Goal: Information Seeking & Learning: Learn about a topic

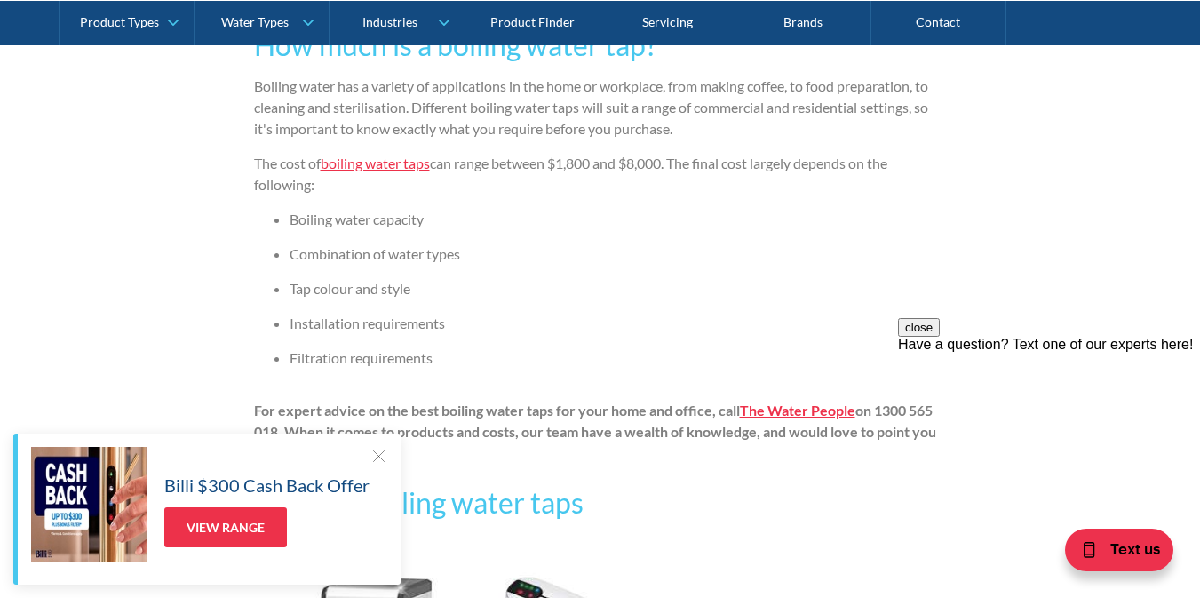
scroll to position [1231, 0]
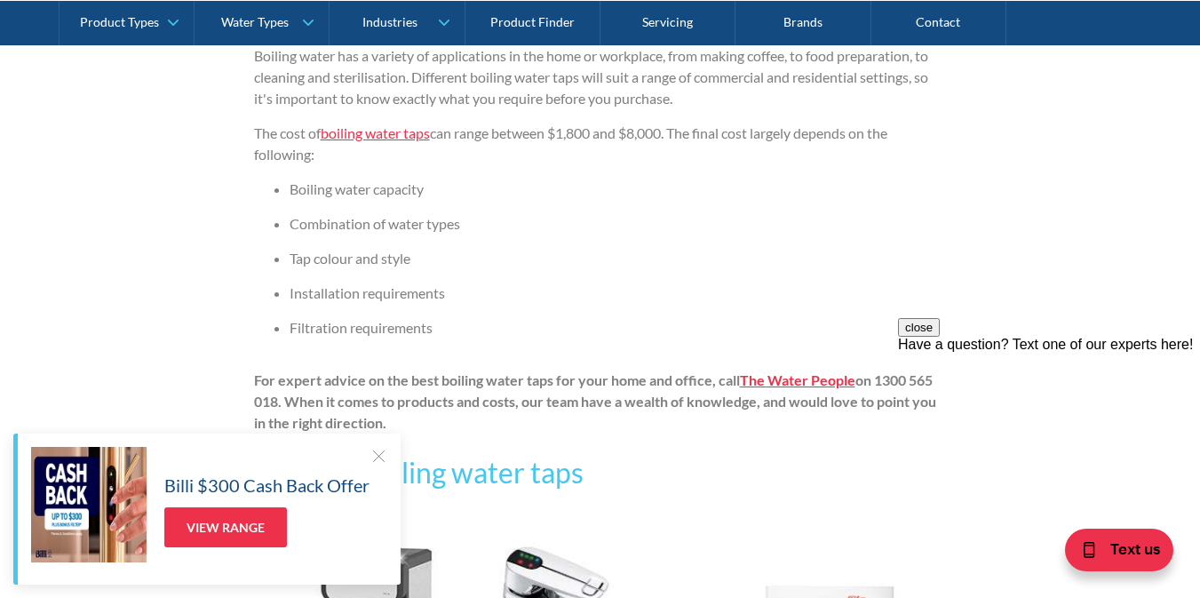
click at [374, 454] on div at bounding box center [379, 456] width 18 height 18
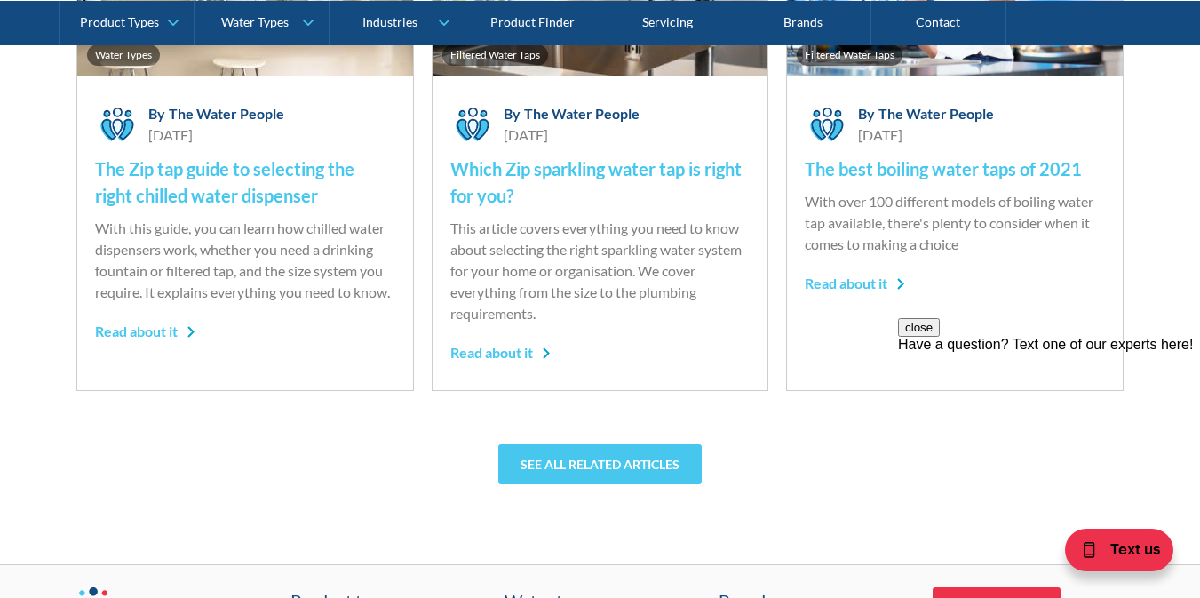
scroll to position [5949, 0]
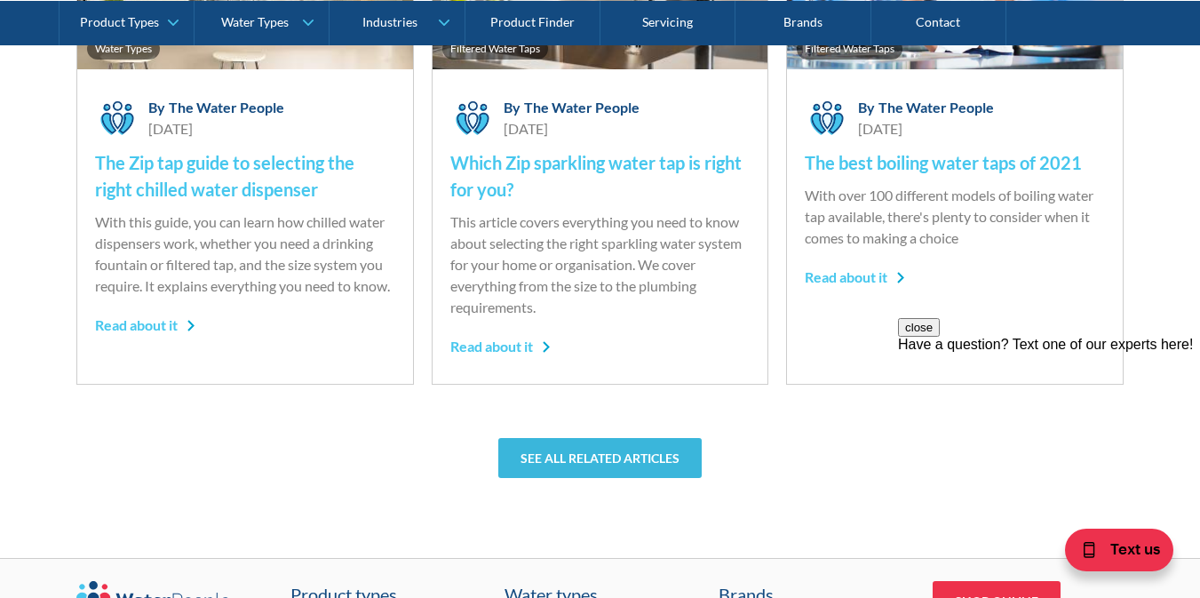
click at [578, 453] on link "See all related articles" at bounding box center [599, 458] width 203 height 40
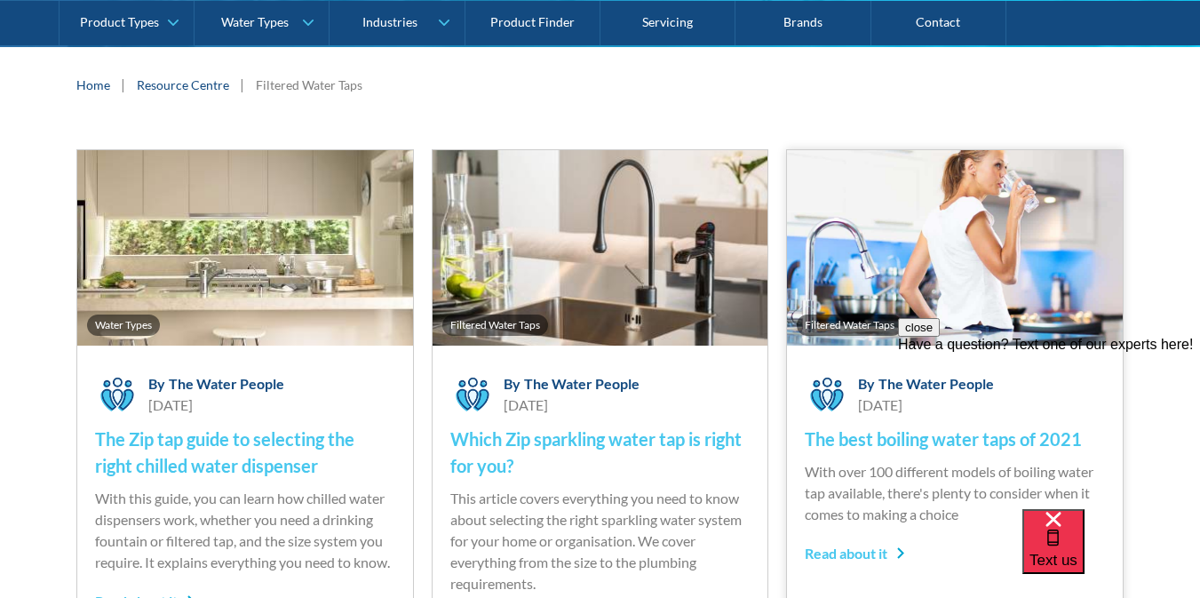
scroll to position [319, 0]
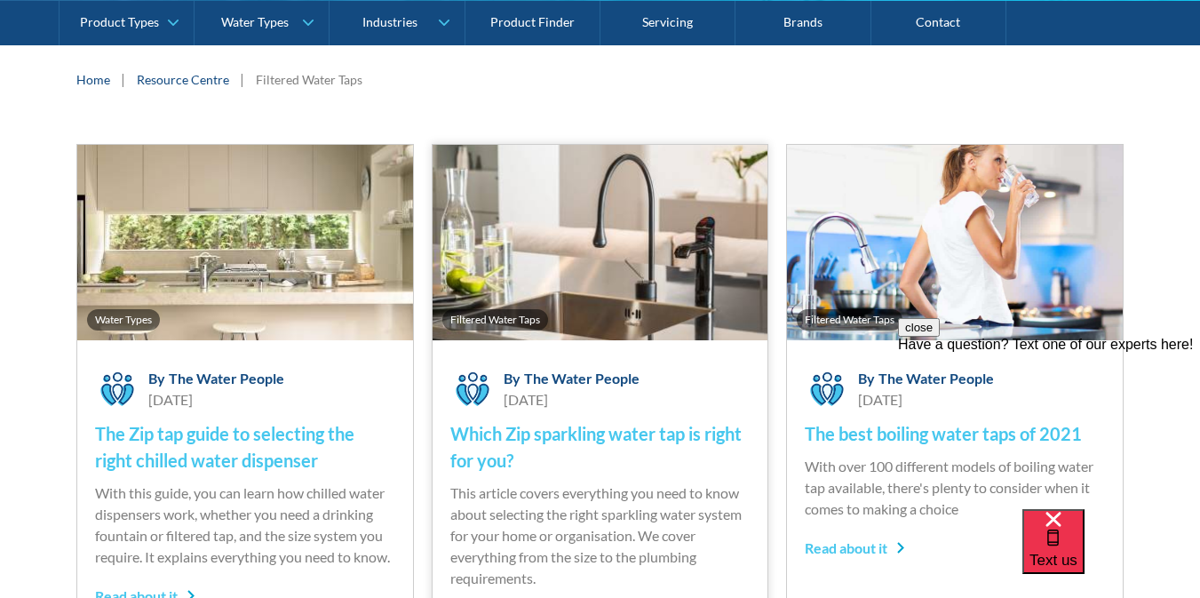
click at [535, 436] on h4 "Which Zip sparkling water tap is right for you?" at bounding box center [600, 446] width 300 height 53
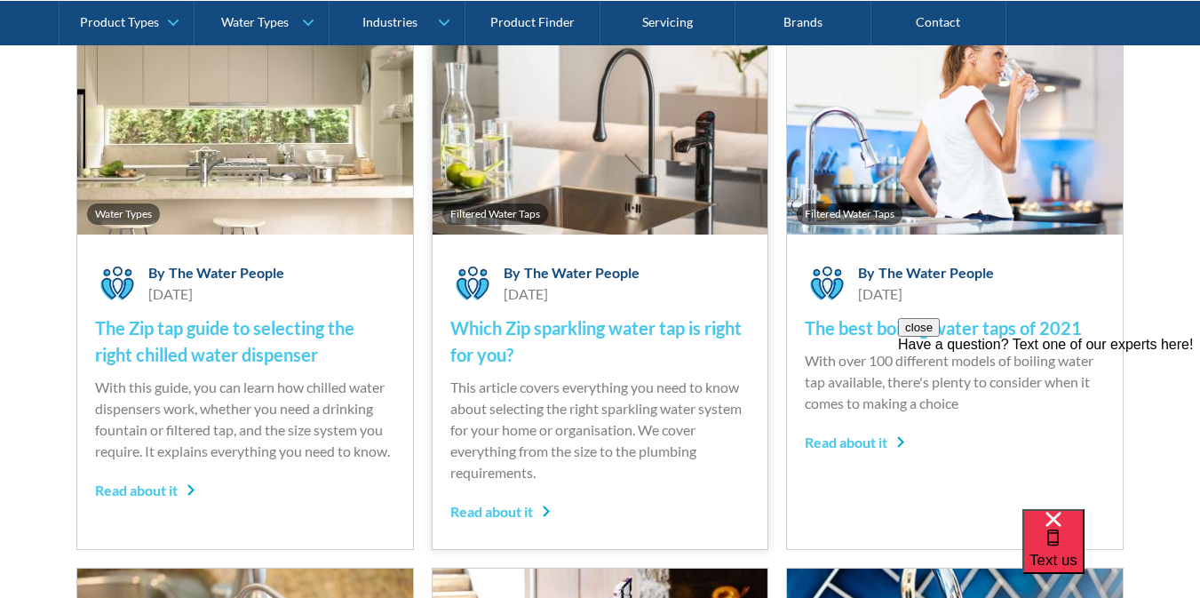
scroll to position [428, 0]
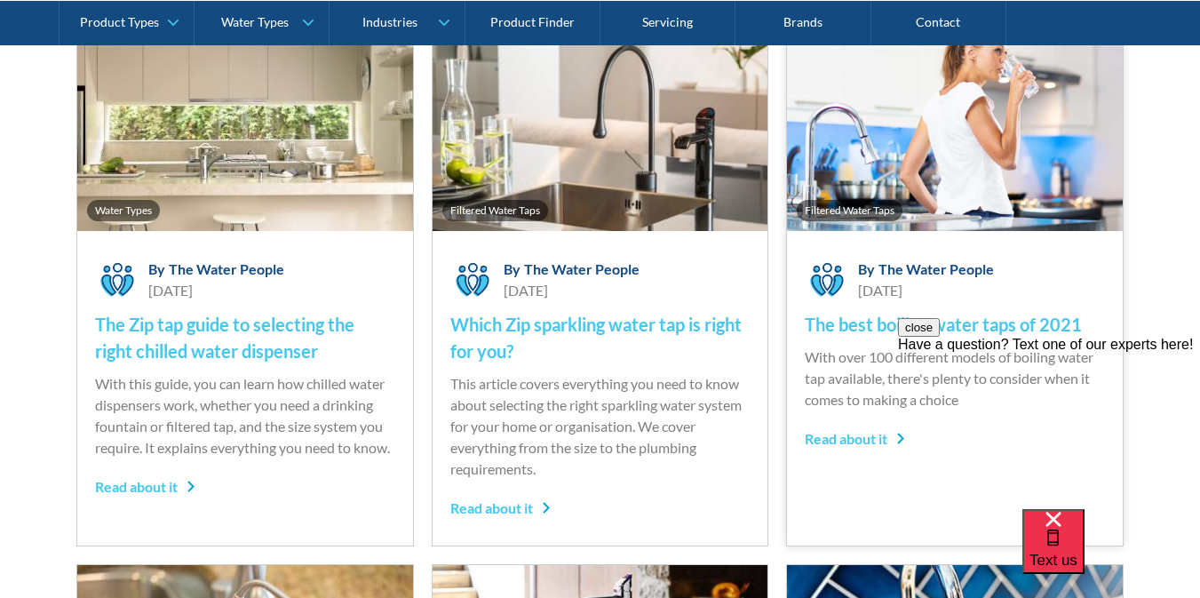
click at [856, 327] on h4 "The best boiling water taps of 2021" at bounding box center [955, 324] width 300 height 27
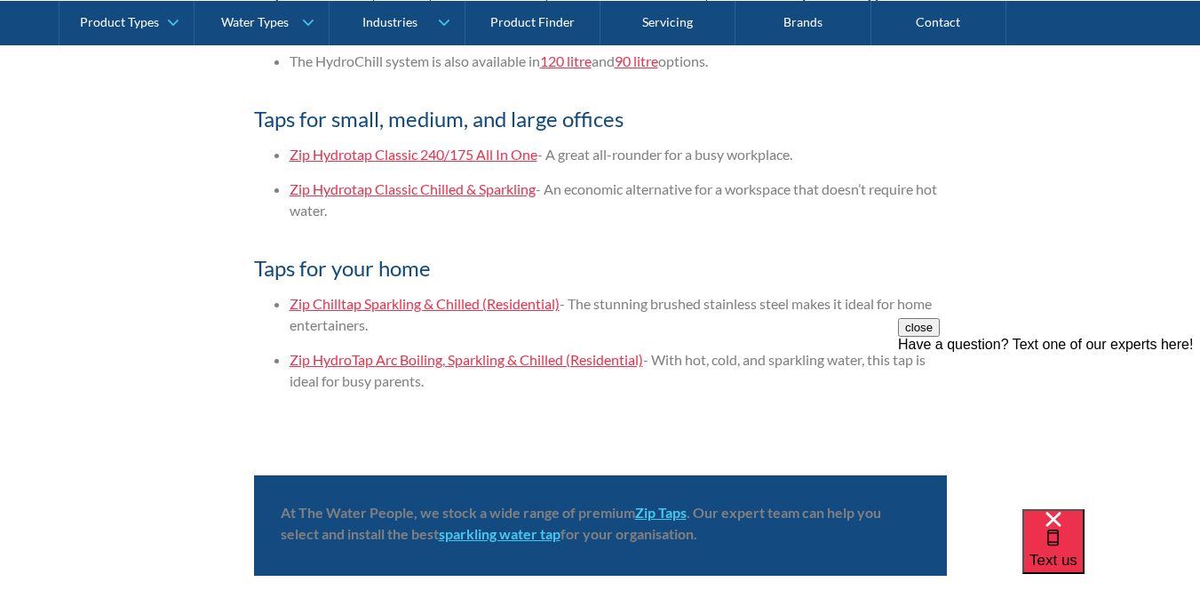
scroll to position [4312, 0]
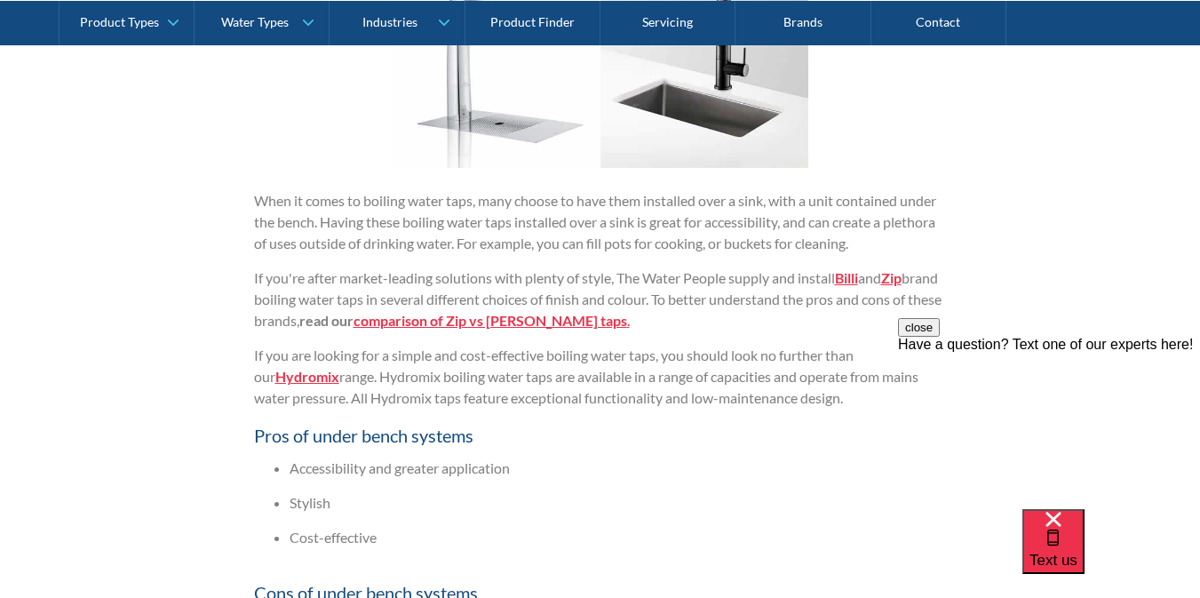
scroll to position [1820, 0]
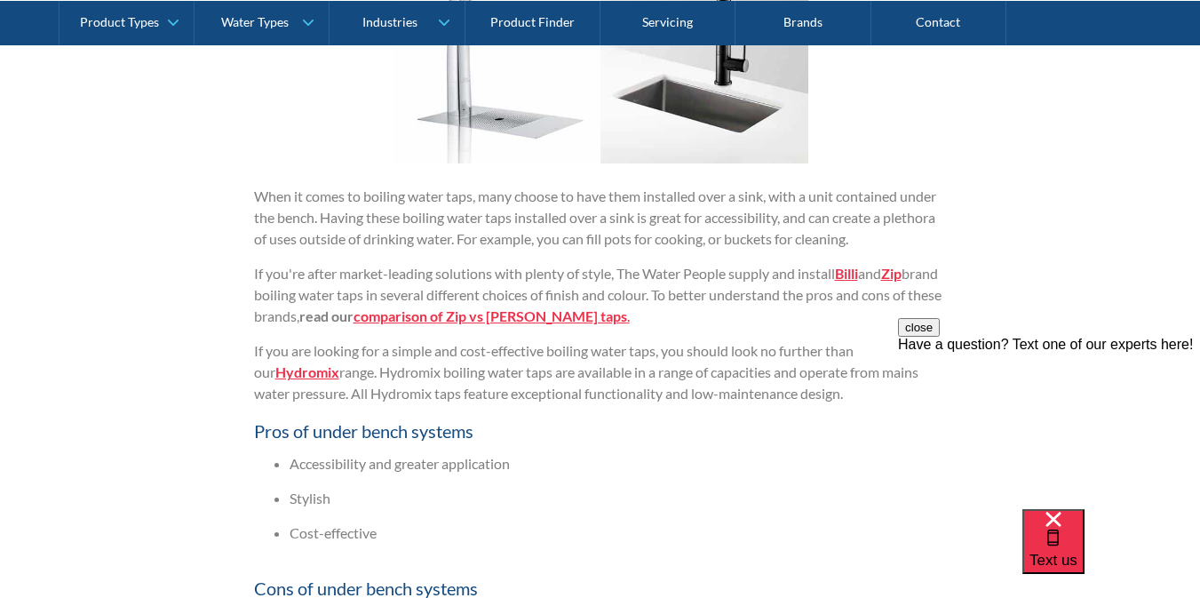
click at [292, 370] on strong "Hydromix" at bounding box center [307, 371] width 64 height 17
click at [545, 316] on strong "comparison of Zip vs Billi taps" at bounding box center [491, 315] width 274 height 17
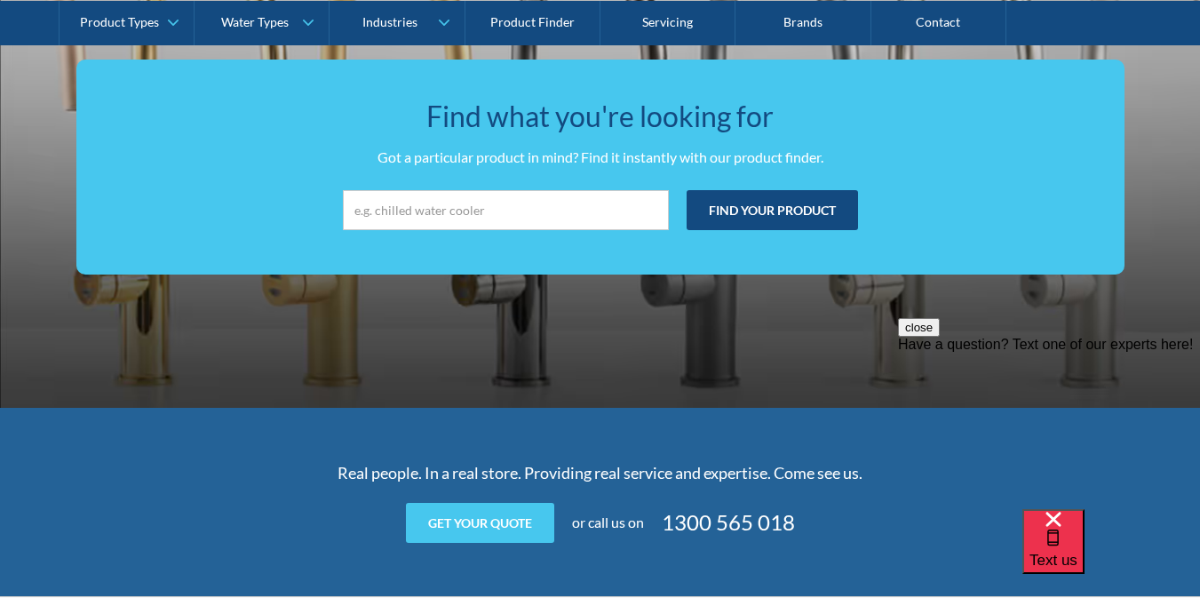
scroll to position [3291, 0]
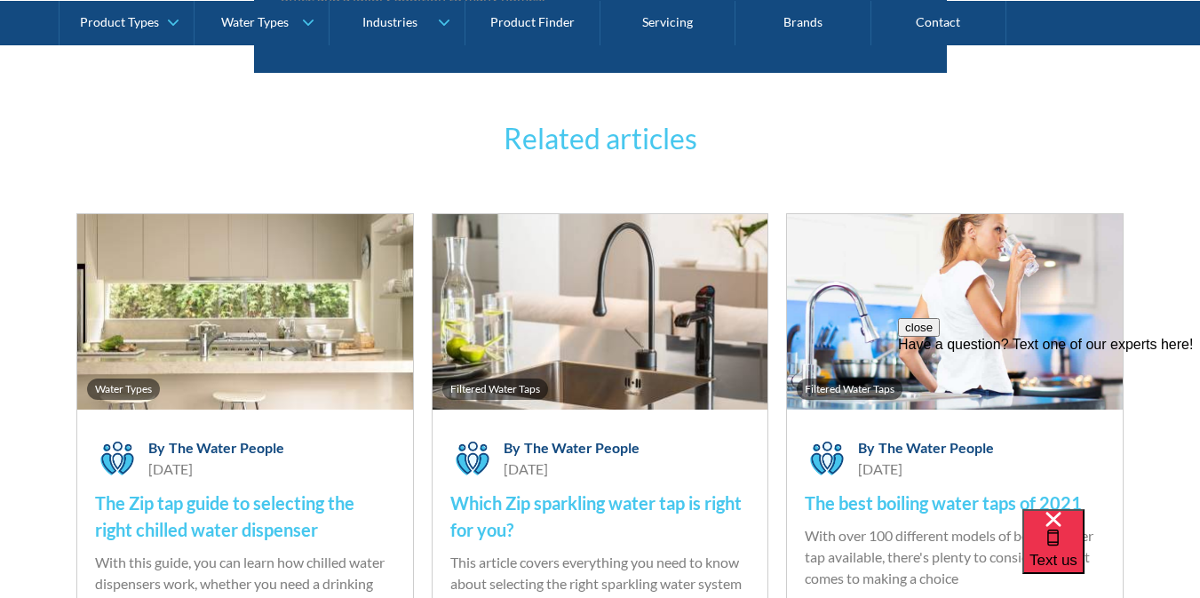
scroll to position [4778, 0]
